Goal: Task Accomplishment & Management: Use online tool/utility

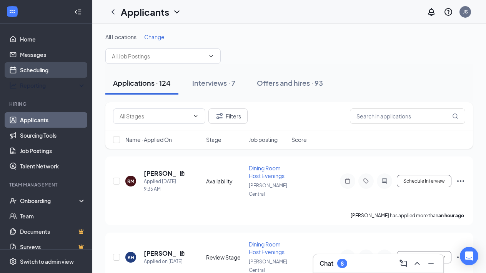
click at [50, 75] on link "Scheduling" at bounding box center [53, 69] width 66 height 15
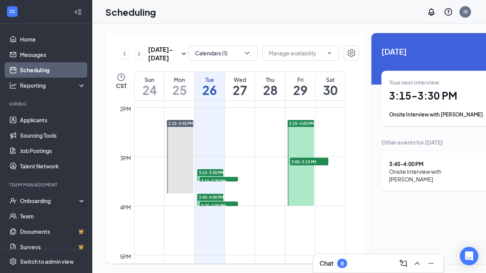
scroll to position [688, 0]
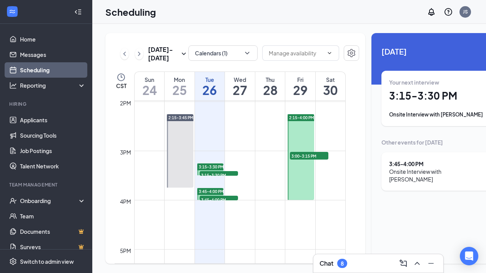
click at [209, 194] on span "3:45-4:00 PM" at bounding box center [211, 191] width 25 height 5
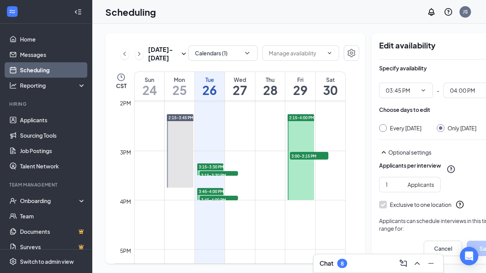
click at [210, 203] on span "3:45-4:00 PM" at bounding box center [219, 200] width 38 height 8
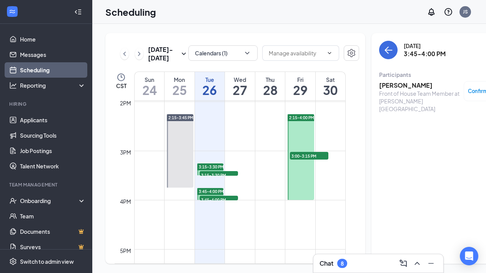
click at [209, 179] on span "3:15-3:30 PM" at bounding box center [219, 175] width 38 height 8
click at [213, 203] on span "3:45-4:00 PM" at bounding box center [219, 200] width 38 height 8
click at [213, 179] on span "3:15-3:30 PM" at bounding box center [219, 175] width 38 height 8
